Goal: Communication & Community: Answer question/provide support

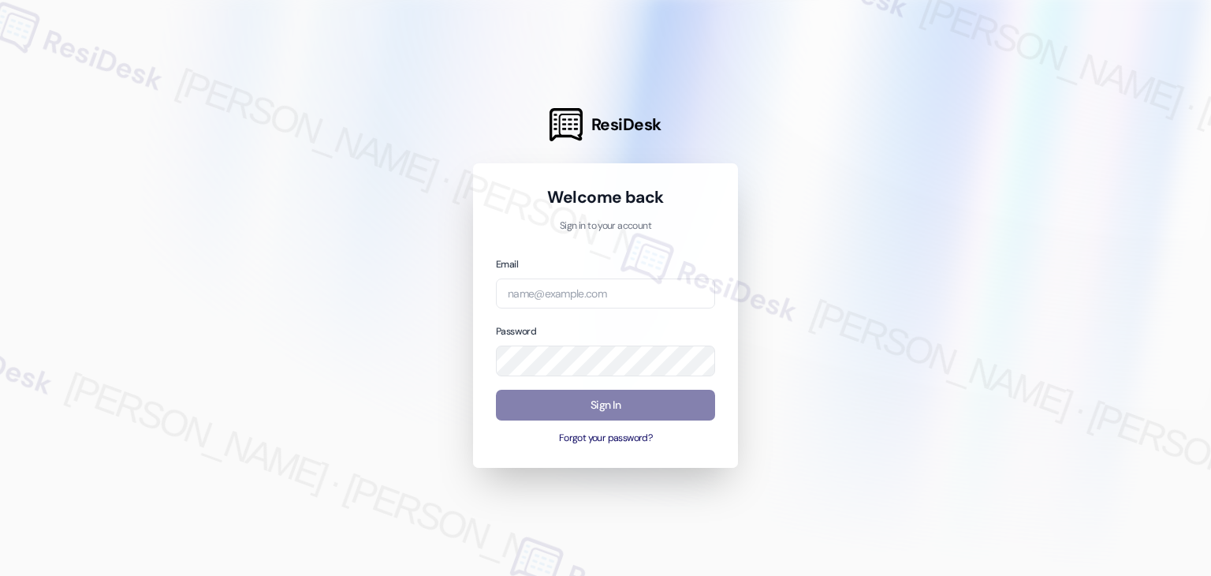
click at [725, 447] on div "Welcome back Sign in to your account Email Password Sign In Forgot your passwor…" at bounding box center [605, 315] width 265 height 304
click at [546, 294] on input "email" at bounding box center [605, 293] width 219 height 31
paste input "[EMAIL_ADDRESS][PERSON_NAME][PERSON_NAME][DOMAIN_NAME]"
type input "[EMAIL_ADDRESS][PERSON_NAME][PERSON_NAME][DOMAIN_NAME]"
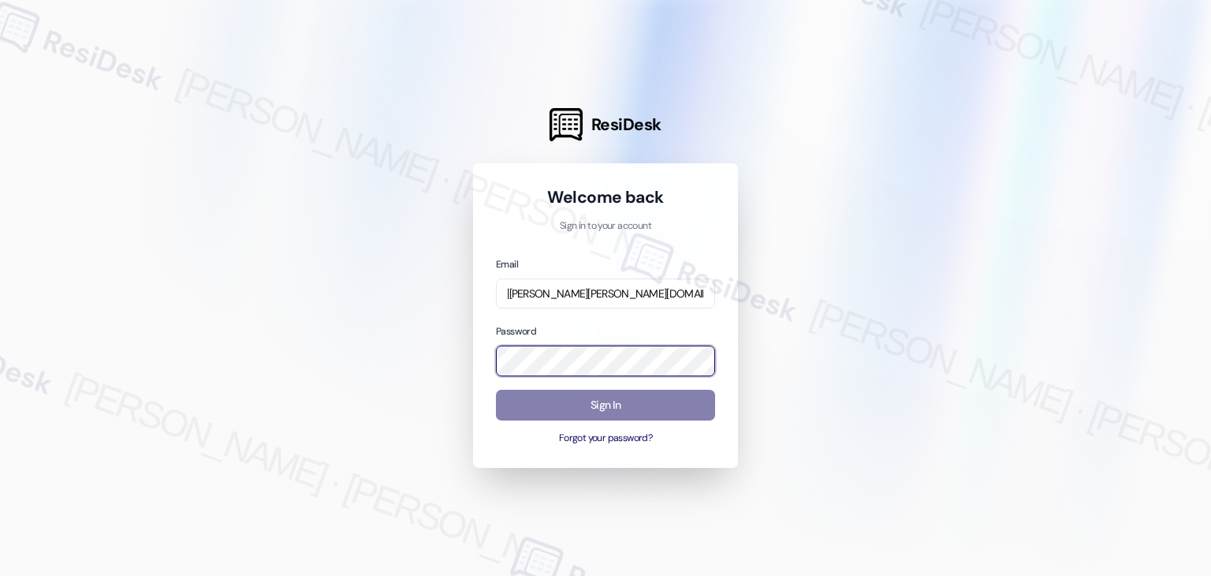
scroll to position [0, 0]
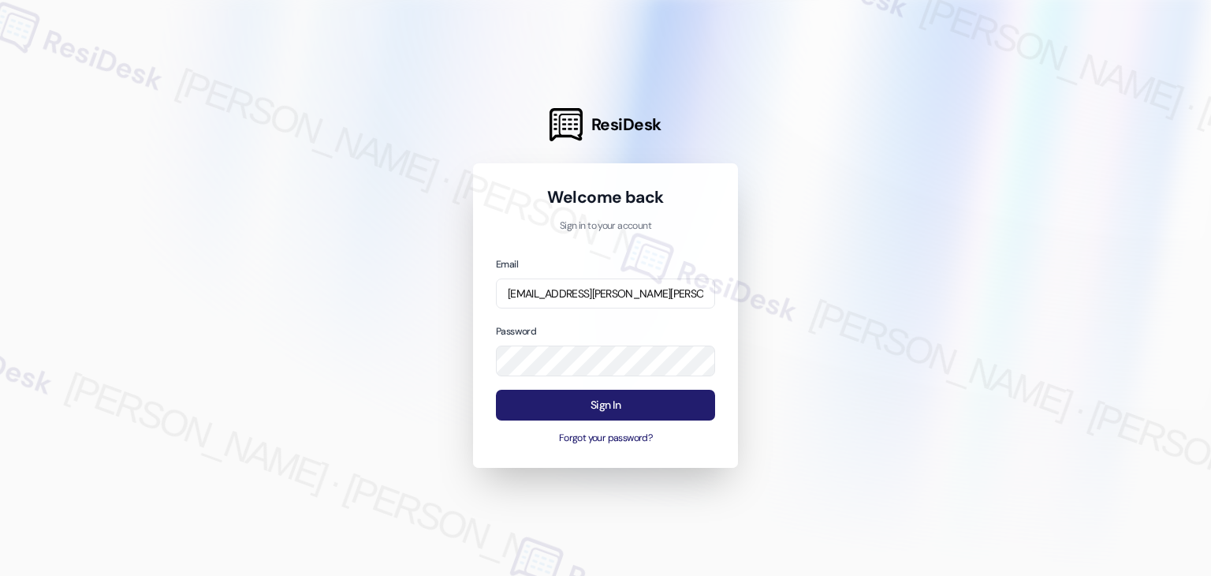
click at [604, 408] on button "Sign In" at bounding box center [605, 404] width 219 height 31
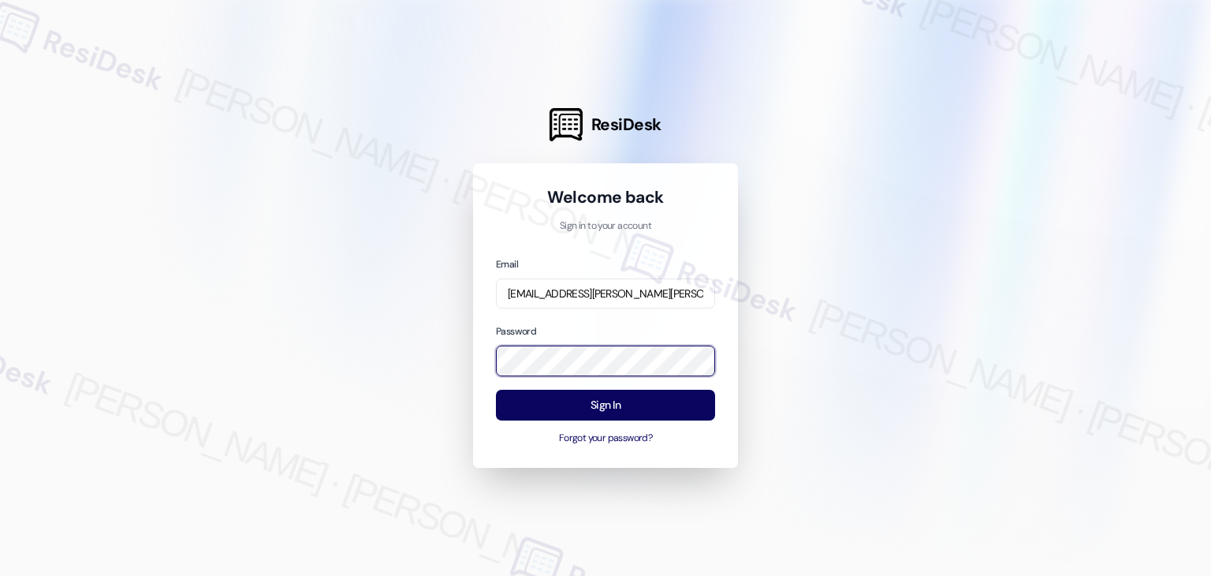
click at [0, 575] on com-1password-button at bounding box center [0, 576] width 0 height 0
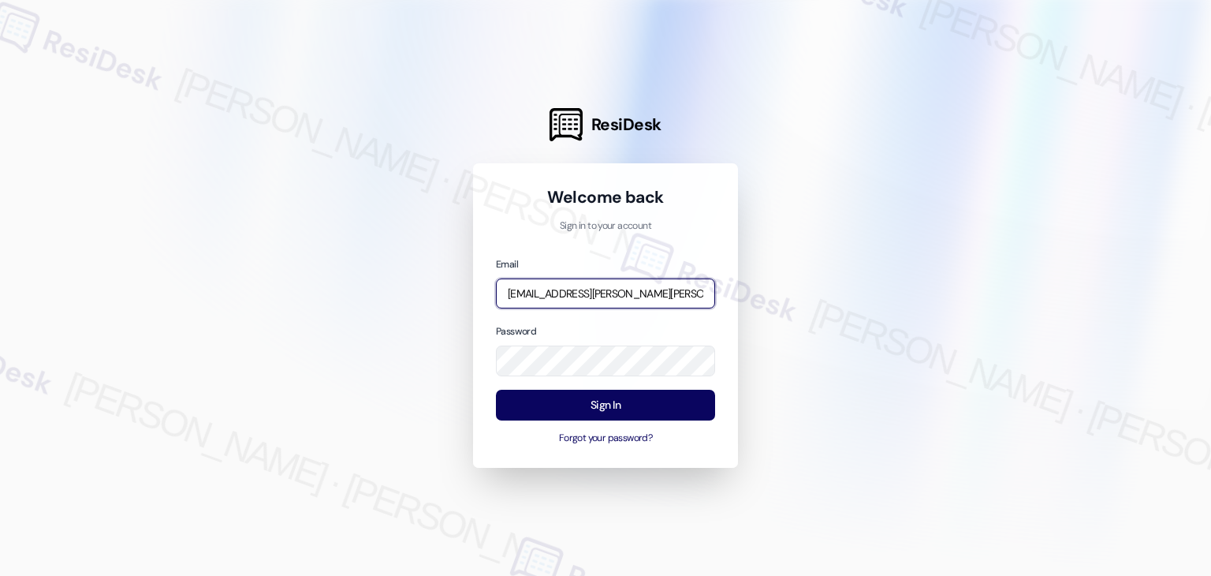
click at [628, 288] on input "[EMAIL_ADDRESS][PERSON_NAME][PERSON_NAME][DOMAIN_NAME]" at bounding box center [605, 293] width 219 height 31
click at [702, 440] on button "Forgot your password?" at bounding box center [605, 438] width 219 height 14
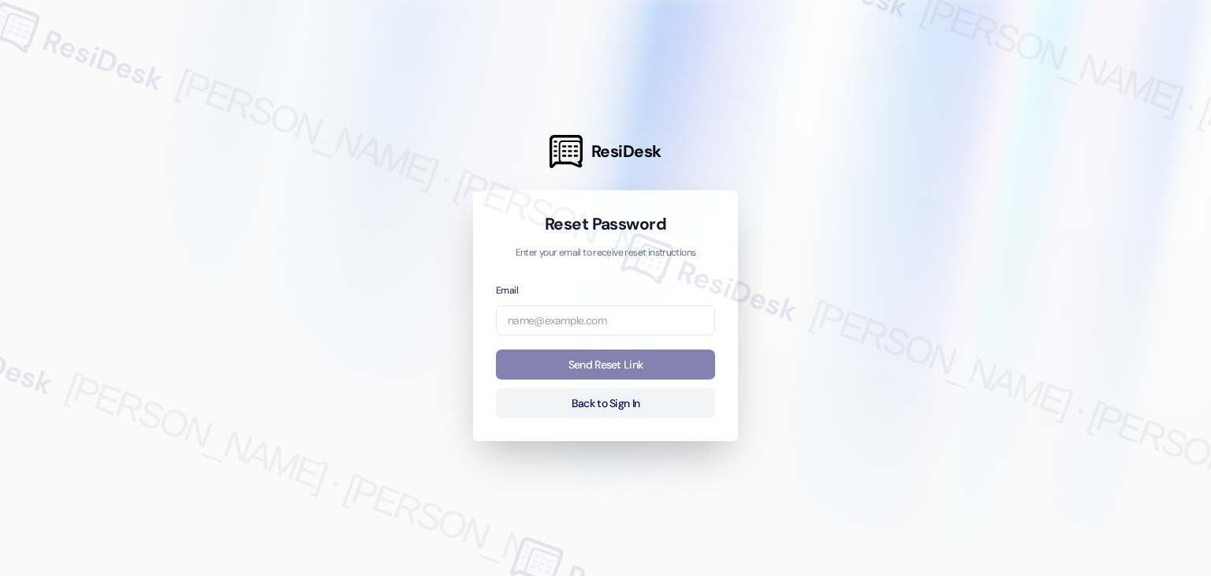
click at [726, 433] on div "Reset Password Enter your email to receive reset instructions Email Send Reset …" at bounding box center [605, 315] width 265 height 251
click at [634, 408] on button "Back to Sign In" at bounding box center [605, 403] width 219 height 31
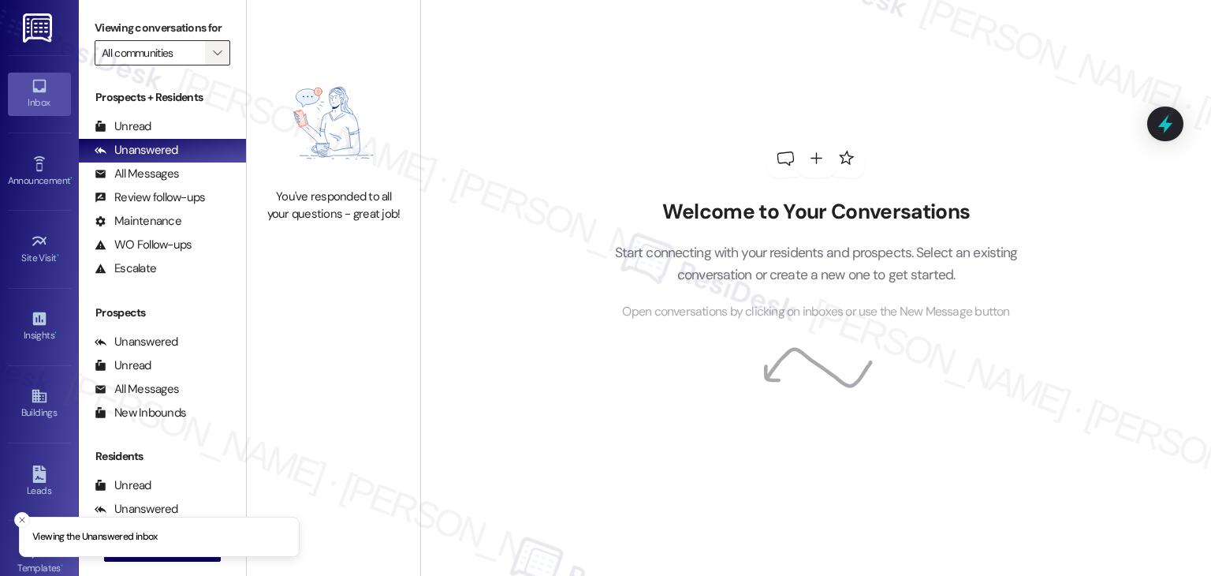
click at [210, 52] on span "" at bounding box center [217, 52] width 15 height 25
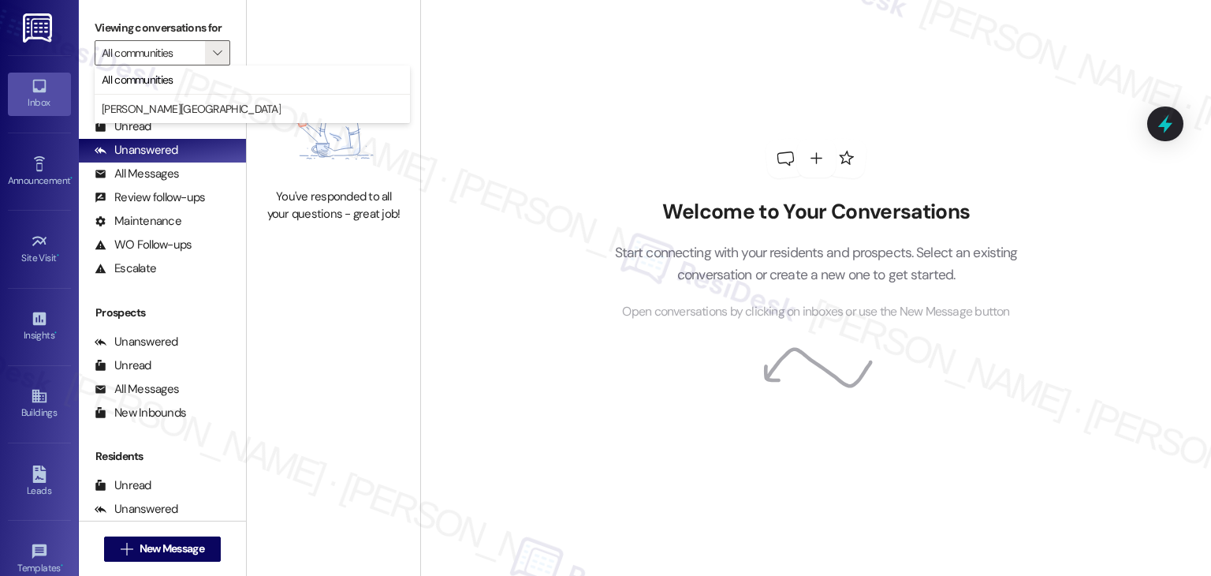
click at [516, 225] on div "Welcome to Your Conversations Start connecting with your residents and prospect…" at bounding box center [815, 288] width 791 height 576
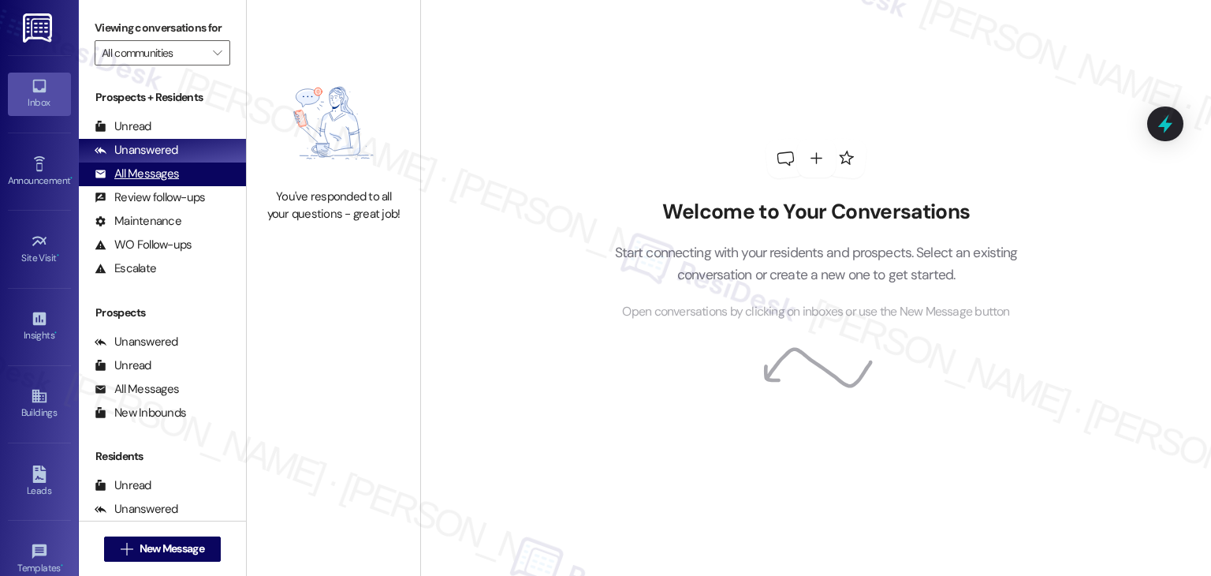
click at [173, 184] on div "All Messages (undefined)" at bounding box center [162, 174] width 167 height 24
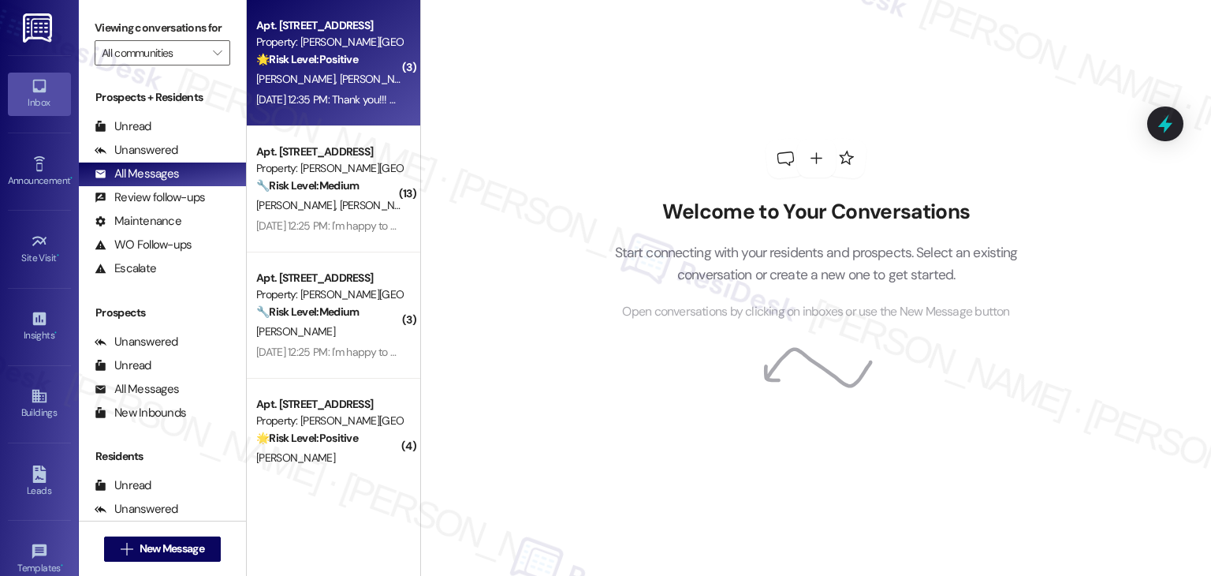
click at [313, 107] on div "[DATE] 12:35 PM: Thank you!!! Here's a quick link [URL][DOMAIN_NAME]. Please le…" at bounding box center [329, 100] width 149 height 20
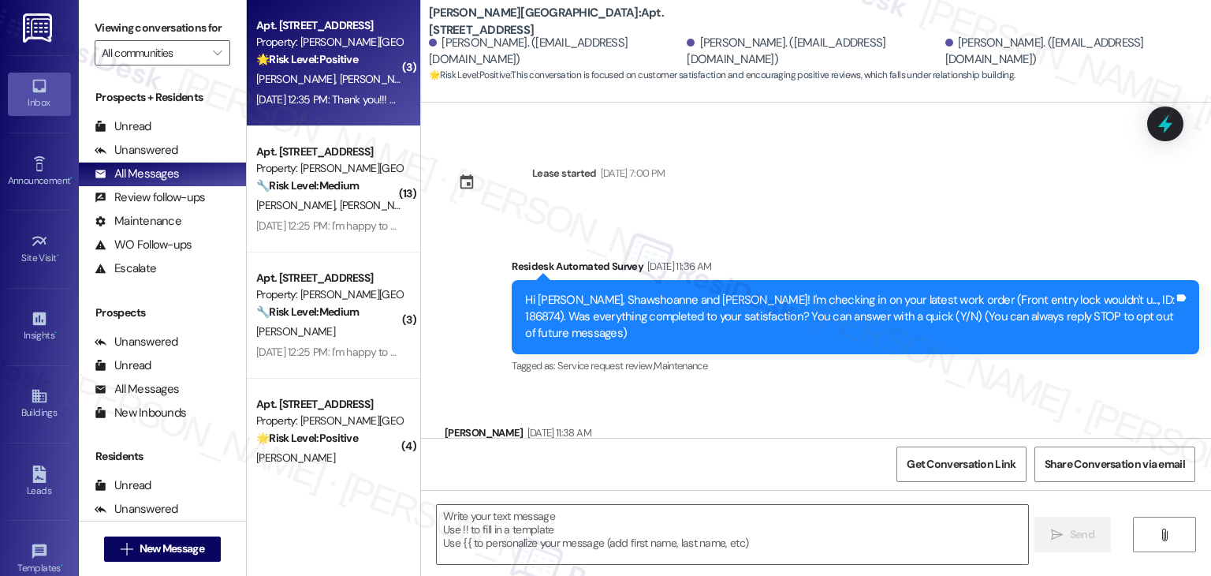
type textarea "Fetching suggested responses. Please feel free to read through the conversation…"
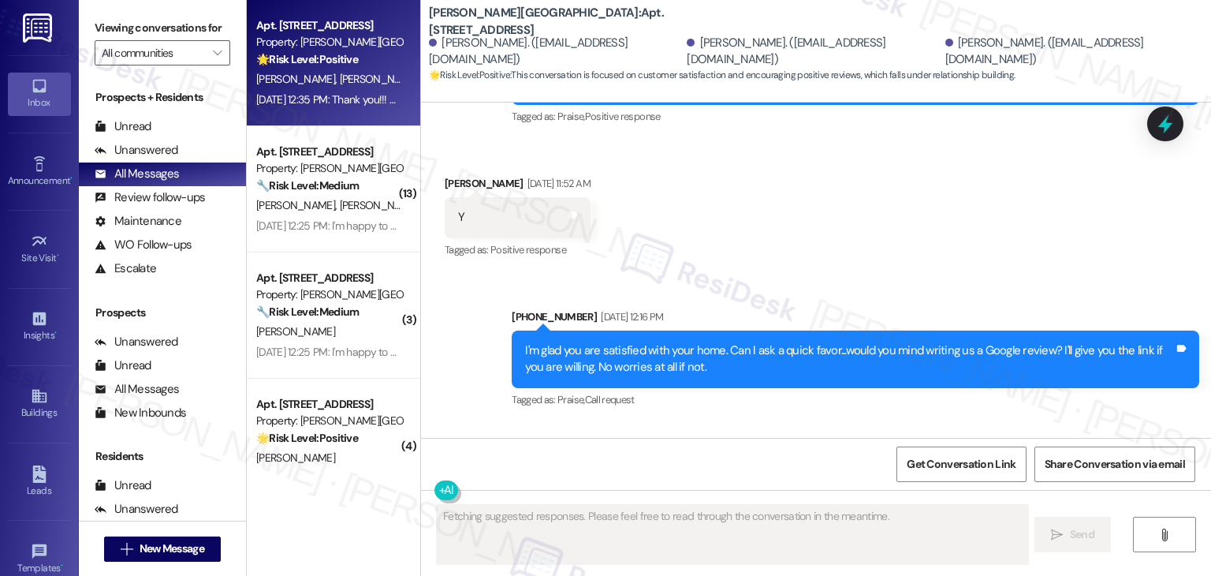
scroll to position [765, 0]
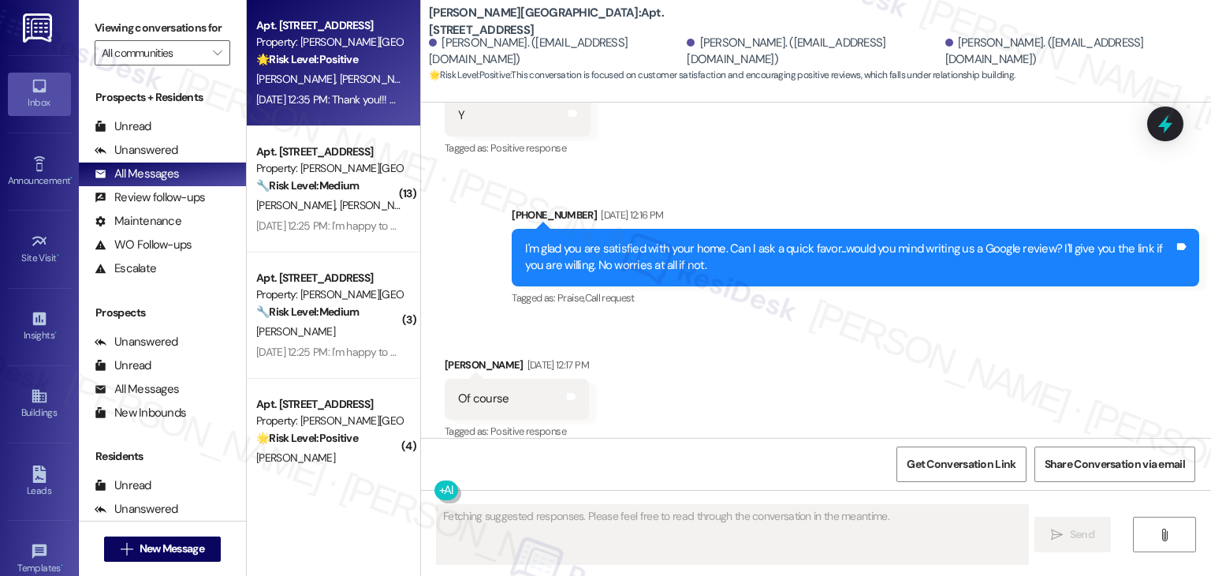
click at [340, 203] on span "[PERSON_NAME]" at bounding box center [379, 205] width 79 height 14
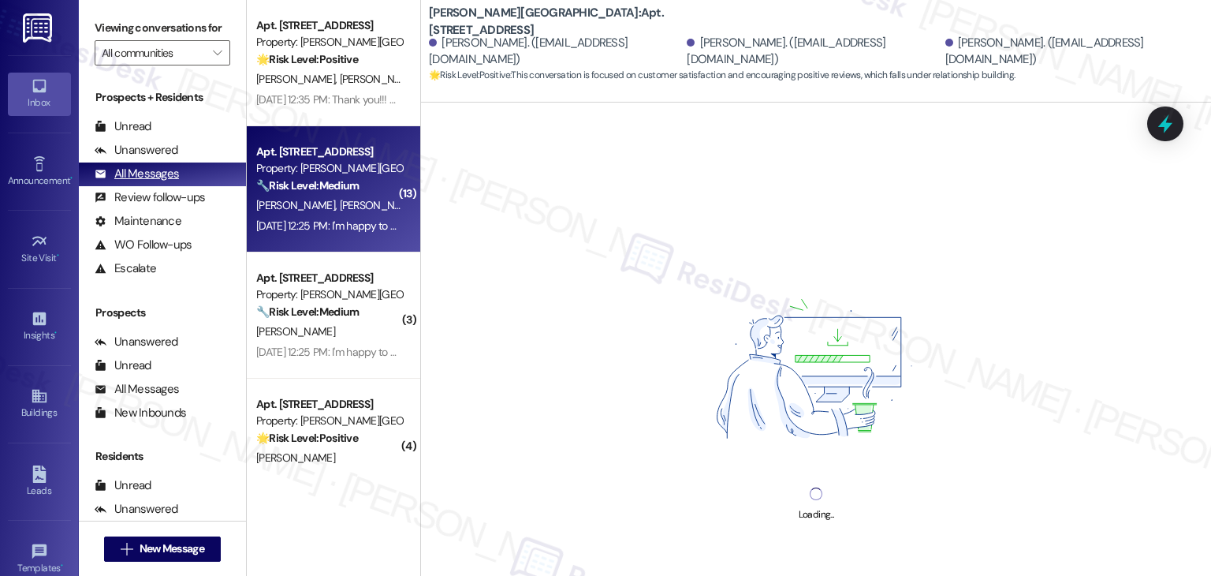
click at [340, 95] on div "[DATE] 12:35 PM: Thank you!!! Here's a quick link [URL][DOMAIN_NAME]. Please le…" at bounding box center [557, 99] width 602 height 14
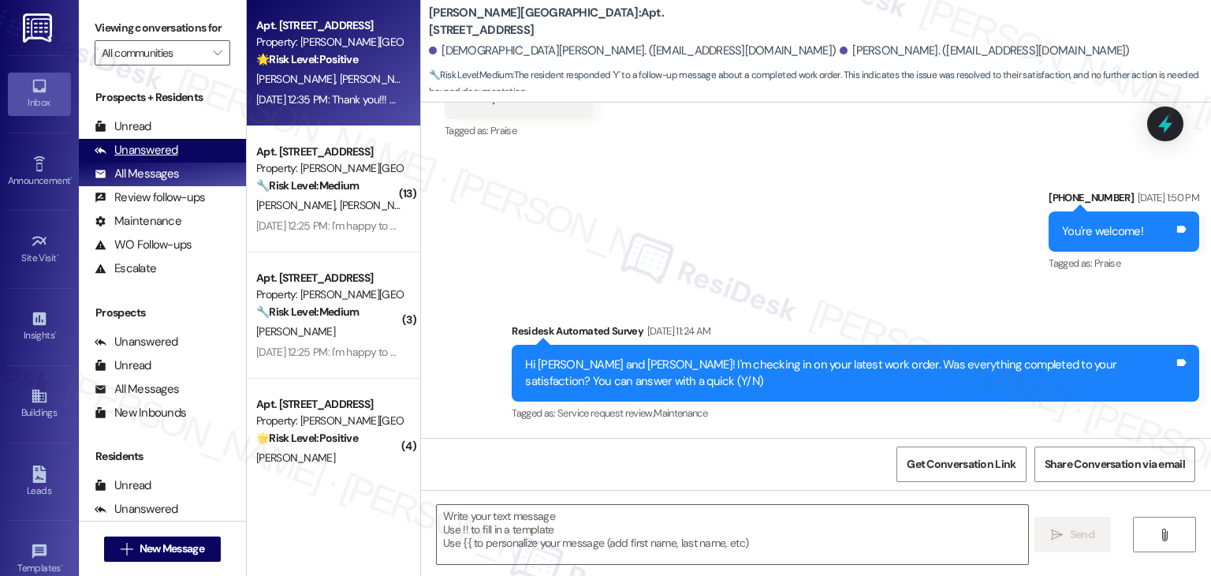
type textarea "Fetching suggested responses. Please feel free to read through the conversation…"
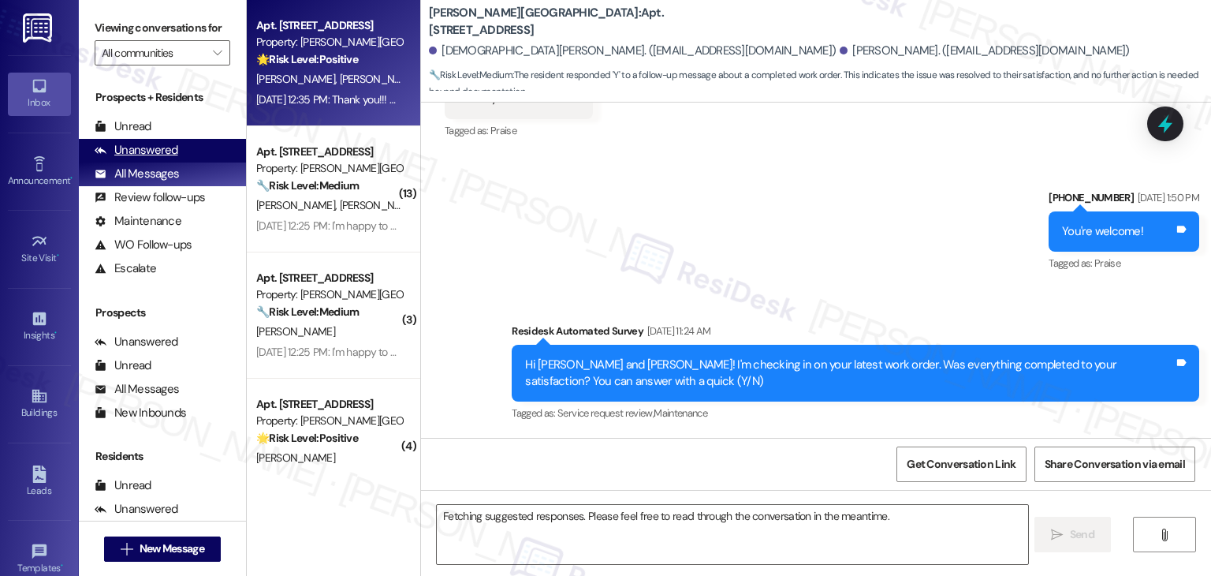
click at [183, 149] on div "Unanswered (0)" at bounding box center [162, 151] width 167 height 24
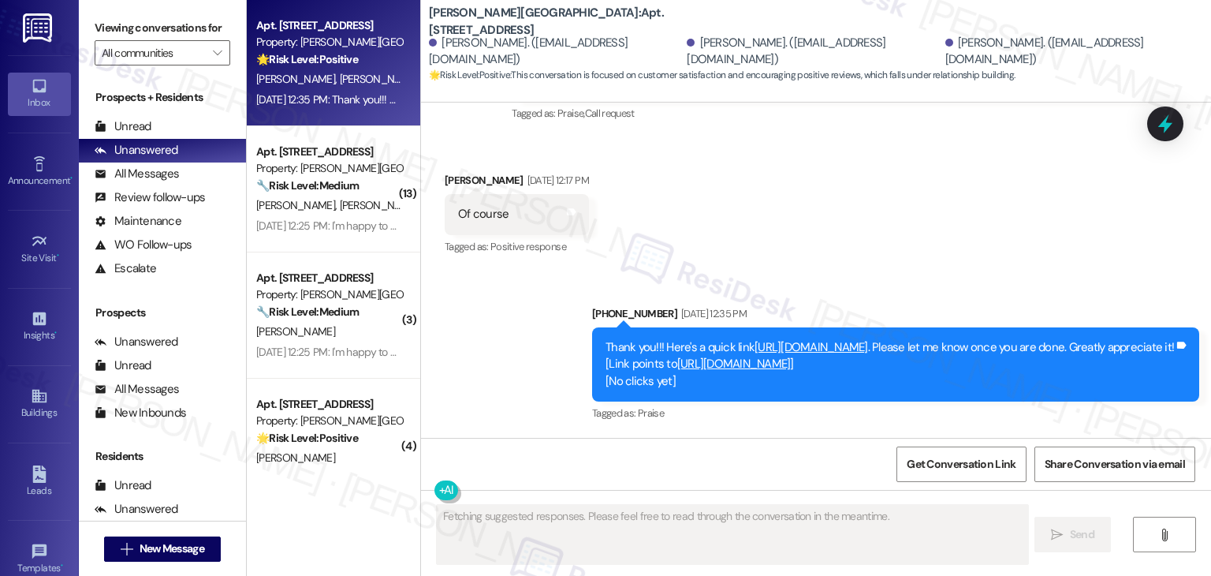
scroll to position [949, 0]
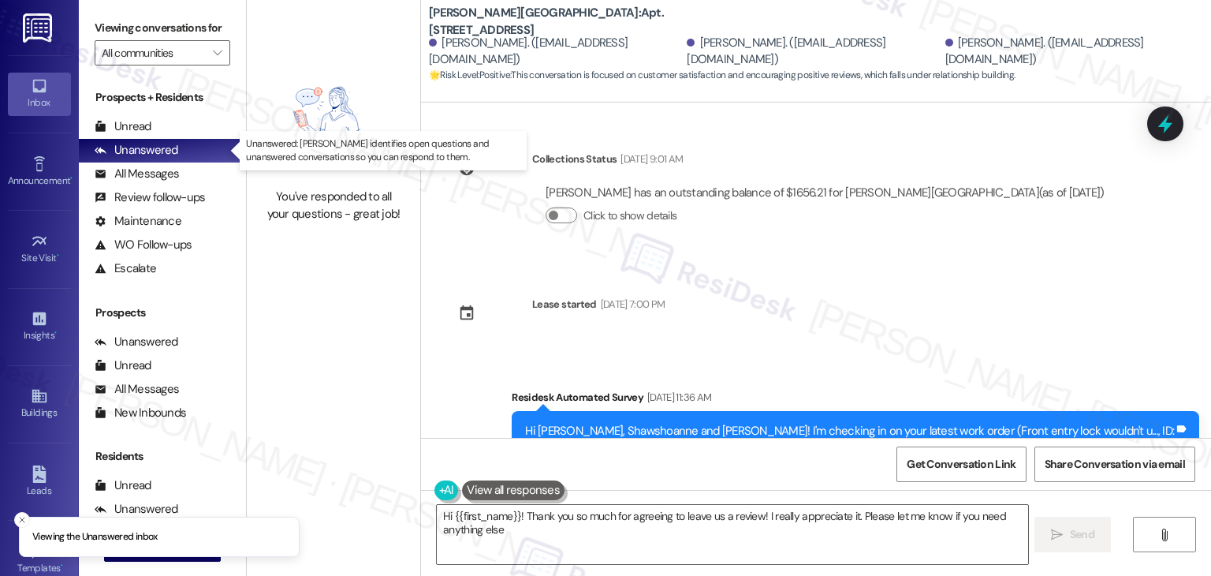
type textarea "Hi {{first_name}}! Thank you so much for agreeing to leave us a review! I reall…"
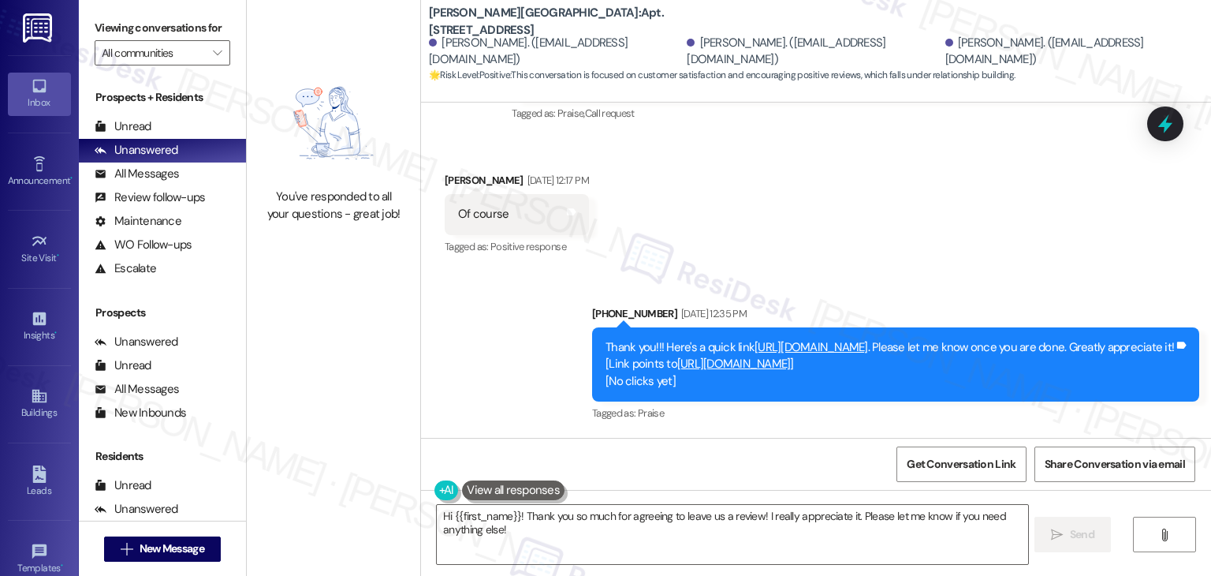
click at [876, 208] on div "Received via SMS [PERSON_NAME] [DATE] 12:17 PM Of course Tags and notes Tagged …" at bounding box center [816, 202] width 790 height 133
click at [989, 220] on div "Received via SMS [PERSON_NAME] [DATE] 12:17 PM Of course Tags and notes Tagged …" at bounding box center [816, 202] width 790 height 133
click at [1160, 132] on icon at bounding box center [1165, 123] width 27 height 27
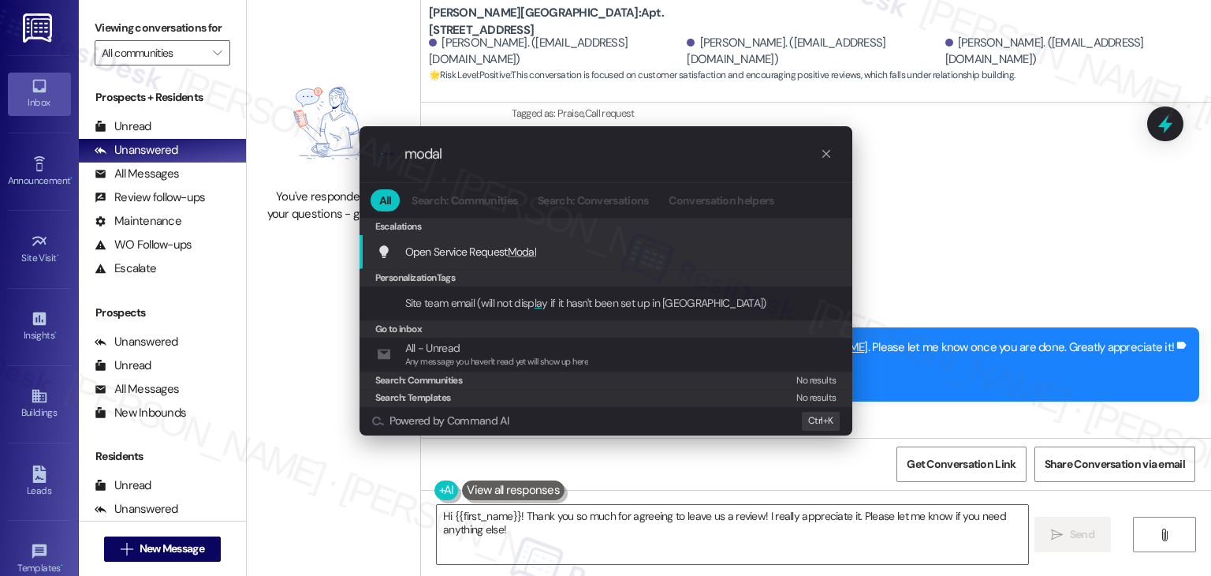
type input "modal"
click at [532, 251] on span "Modal" at bounding box center [522, 251] width 29 height 14
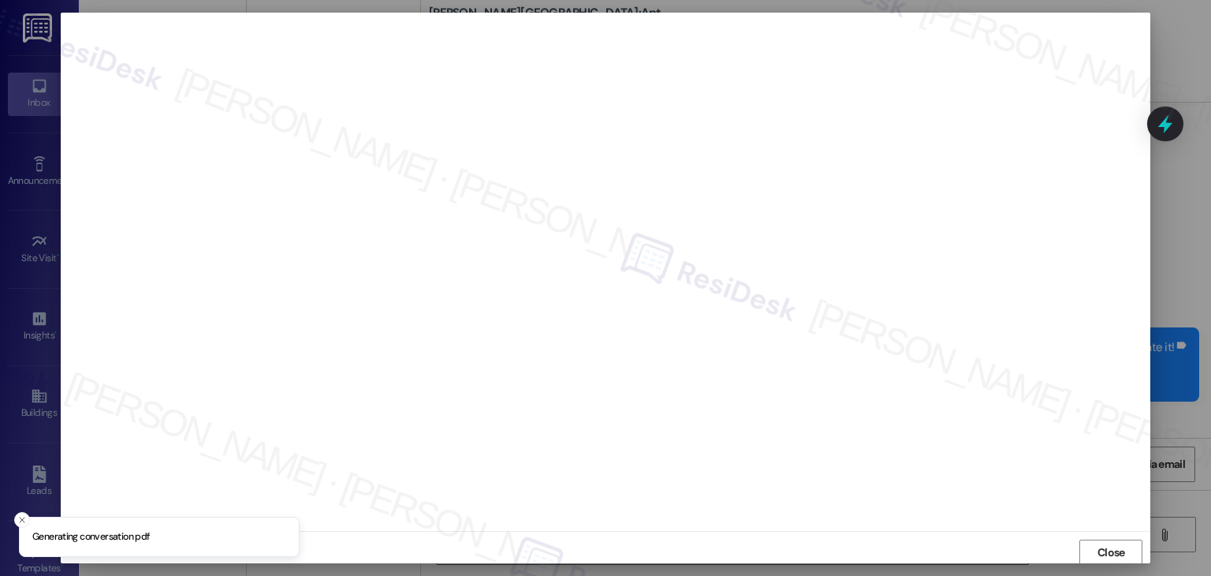
scroll to position [1, 0]
